Goal: Understand process/instructions: Learn how to perform a task or action

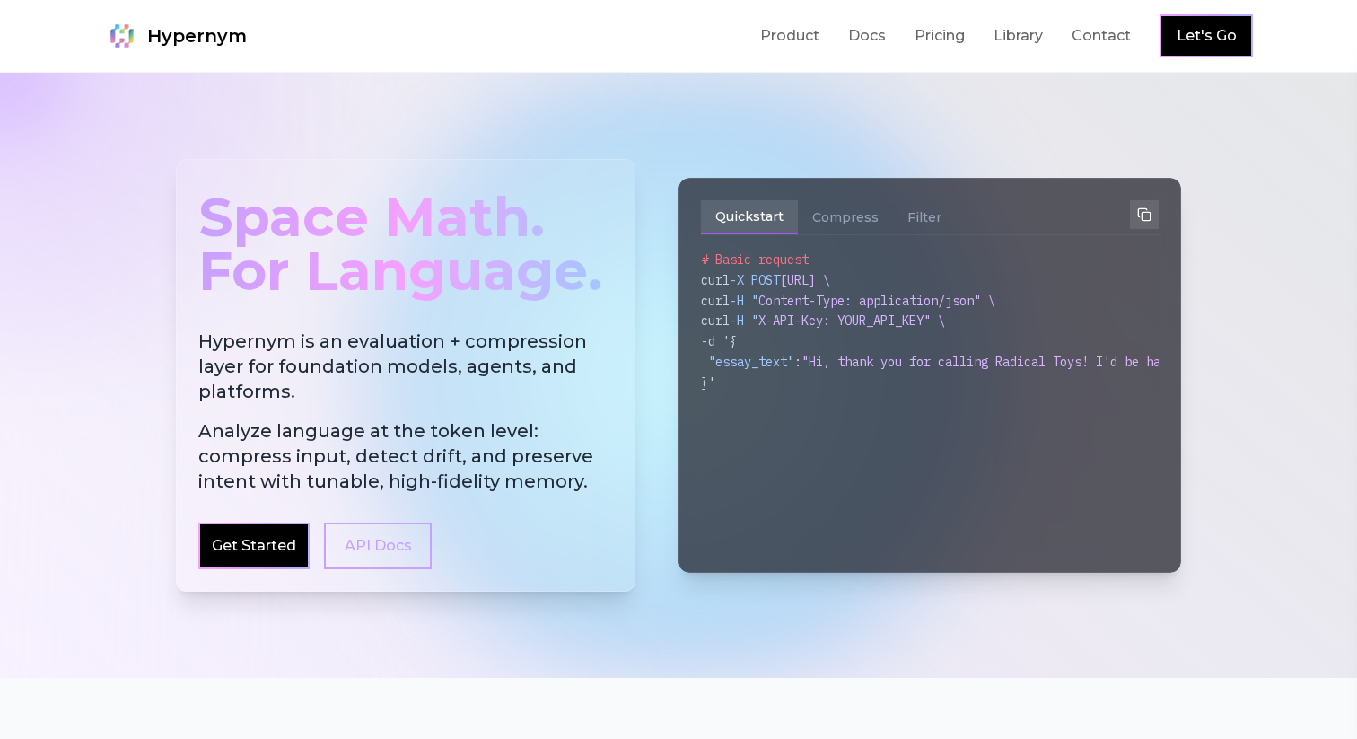
click at [938, 502] on div "# Basic request curl -X POST [URL] \ curl -H " Content-Type: application/json" …" at bounding box center [930, 400] width 458 height 301
click at [837, 202] on button "Compress" at bounding box center [845, 217] width 95 height 34
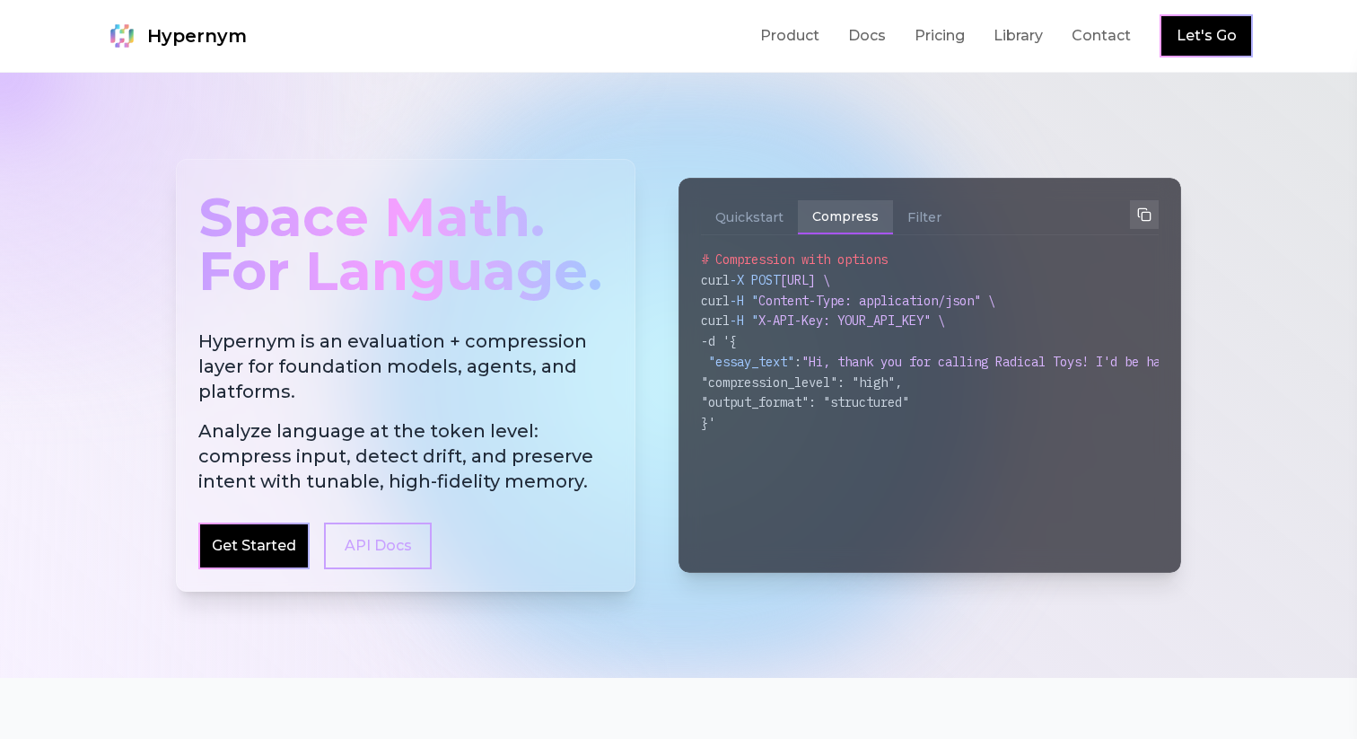
click at [834, 214] on button "Compress" at bounding box center [845, 217] width 95 height 34
click at [830, 215] on button "Compress" at bounding box center [845, 217] width 95 height 34
click at [746, 207] on button "Quickstart" at bounding box center [749, 217] width 97 height 34
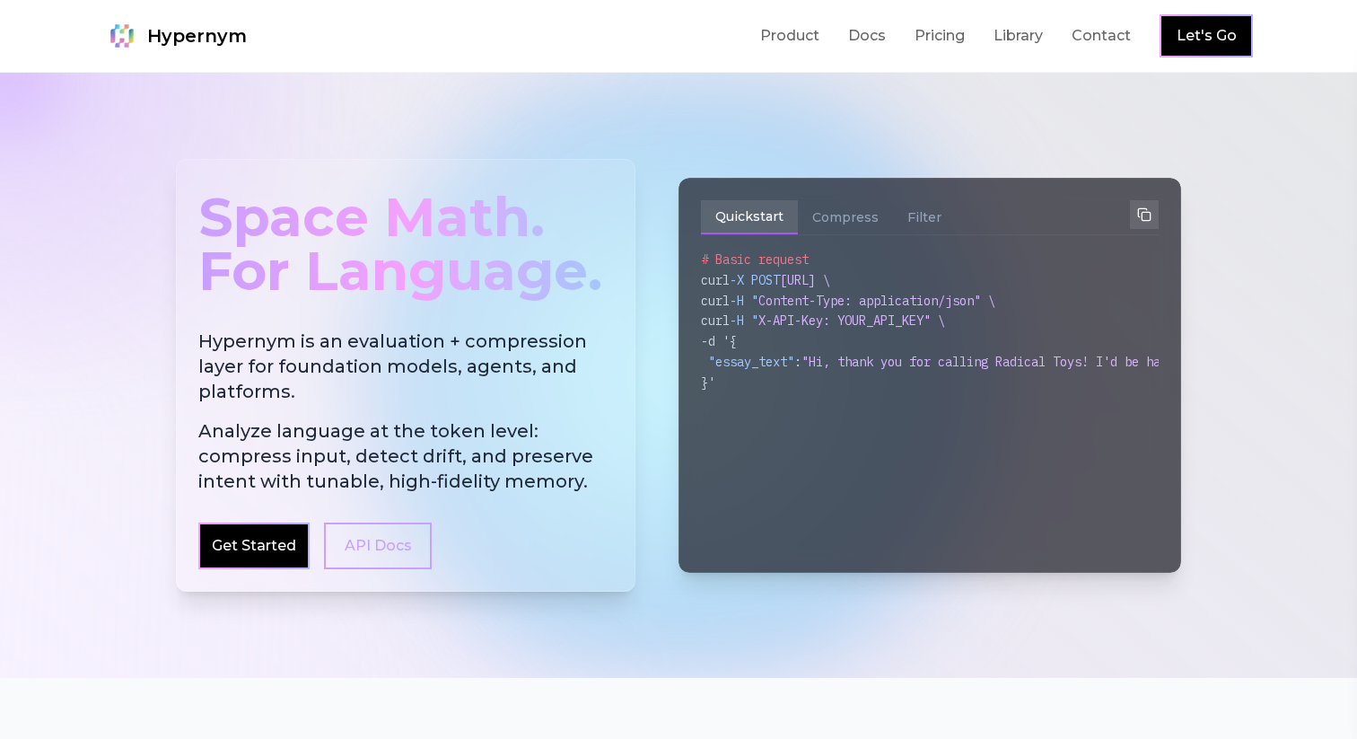
click at [746, 218] on button "Quickstart" at bounding box center [749, 217] width 97 height 34
click at [935, 206] on button "Filter" at bounding box center [924, 217] width 63 height 34
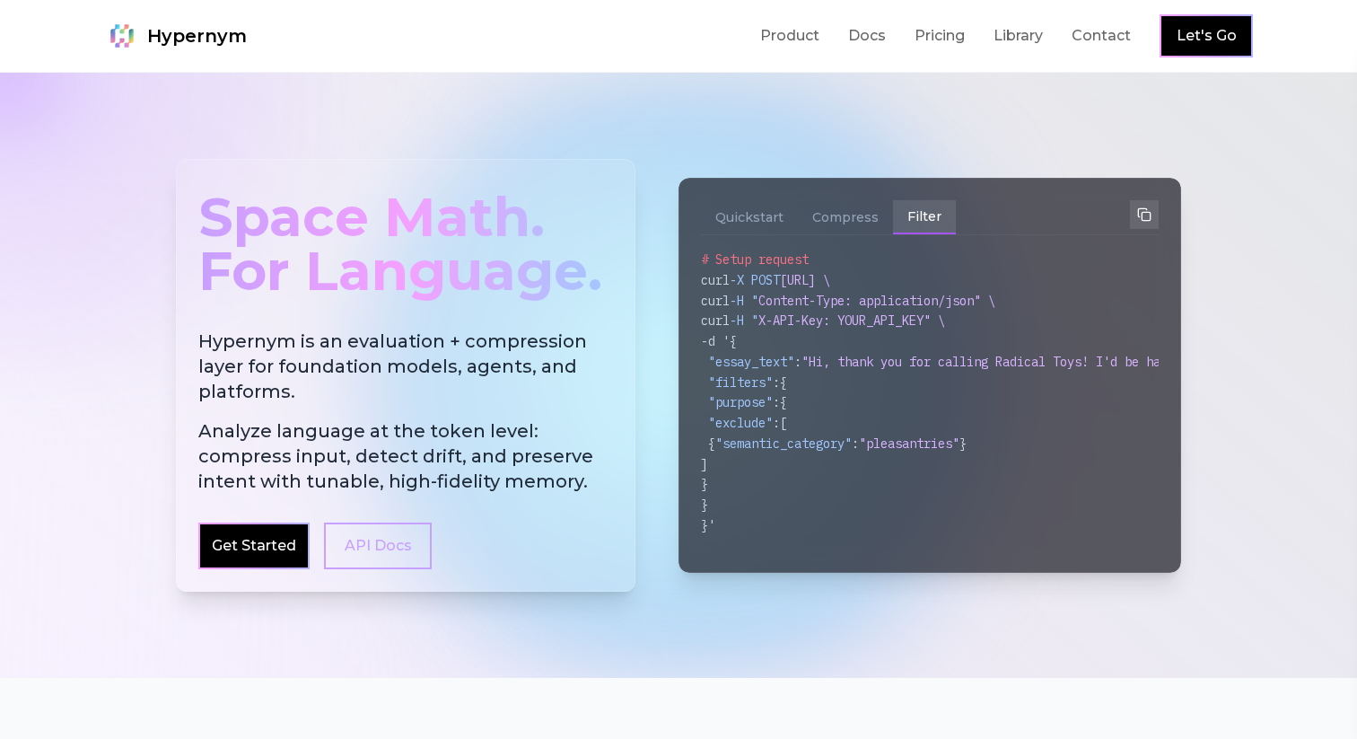
click at [911, 212] on button "Filter" at bounding box center [924, 217] width 63 height 34
